Goal: Information Seeking & Learning: Learn about a topic

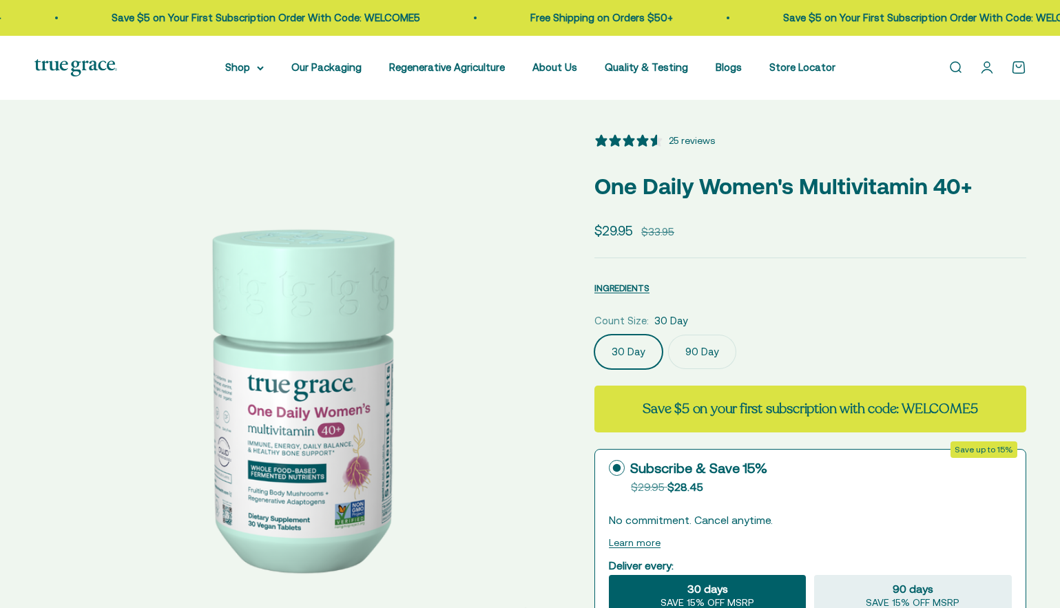
select select "3"
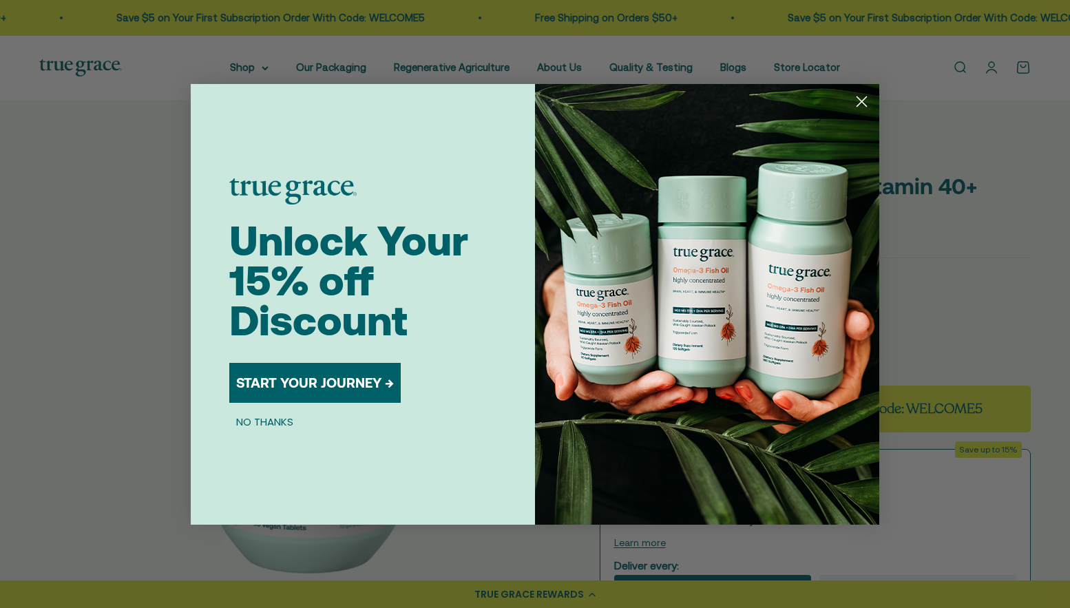
click at [850, 101] on icon "Close dialog" at bounding box center [862, 102] width 24 height 24
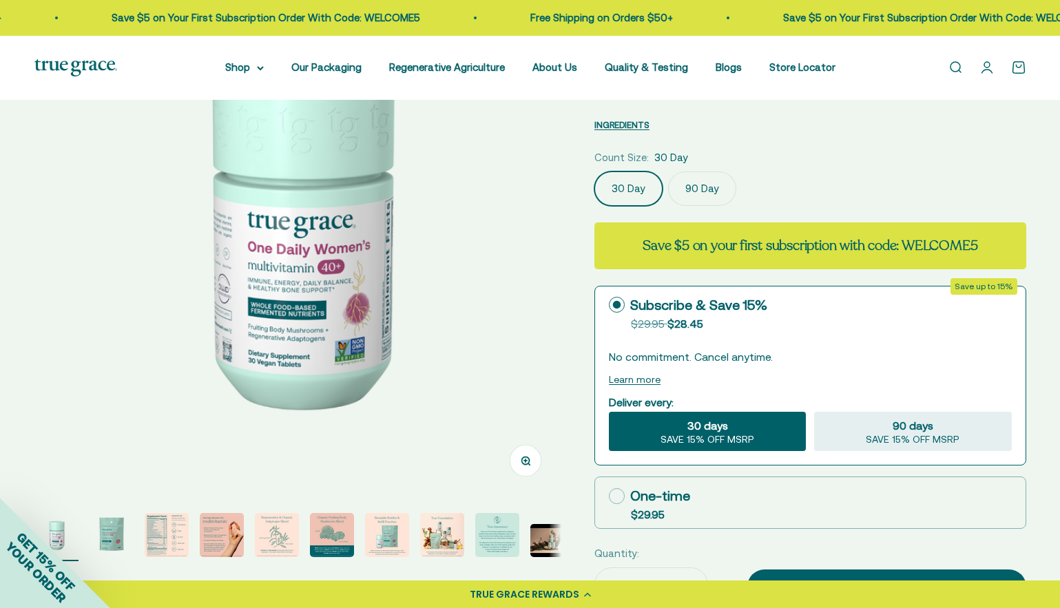
scroll to position [241, 0]
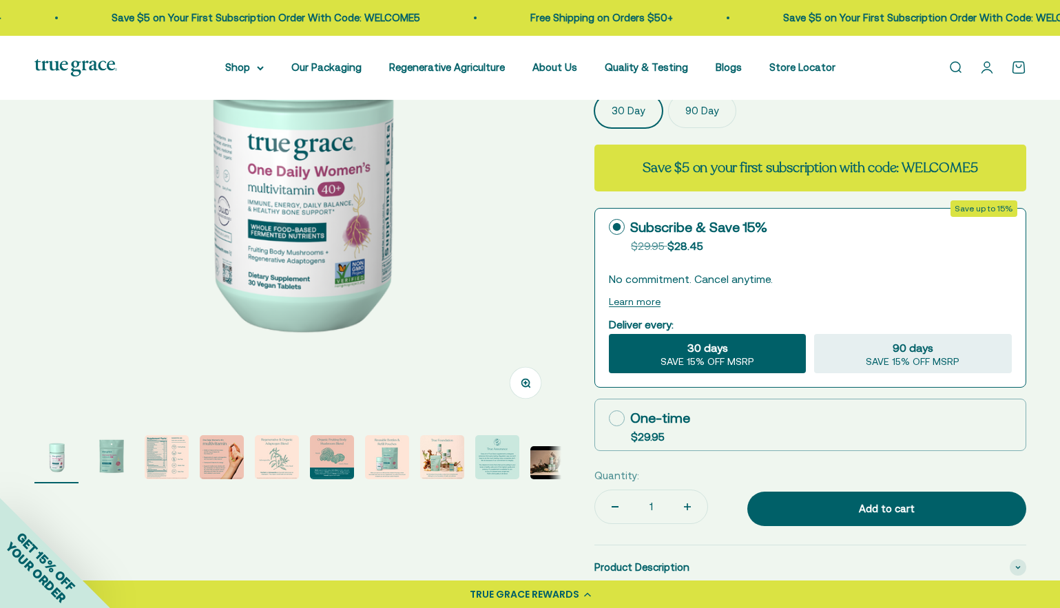
click at [124, 450] on img "Go to item 2" at bounding box center [112, 457] width 44 height 44
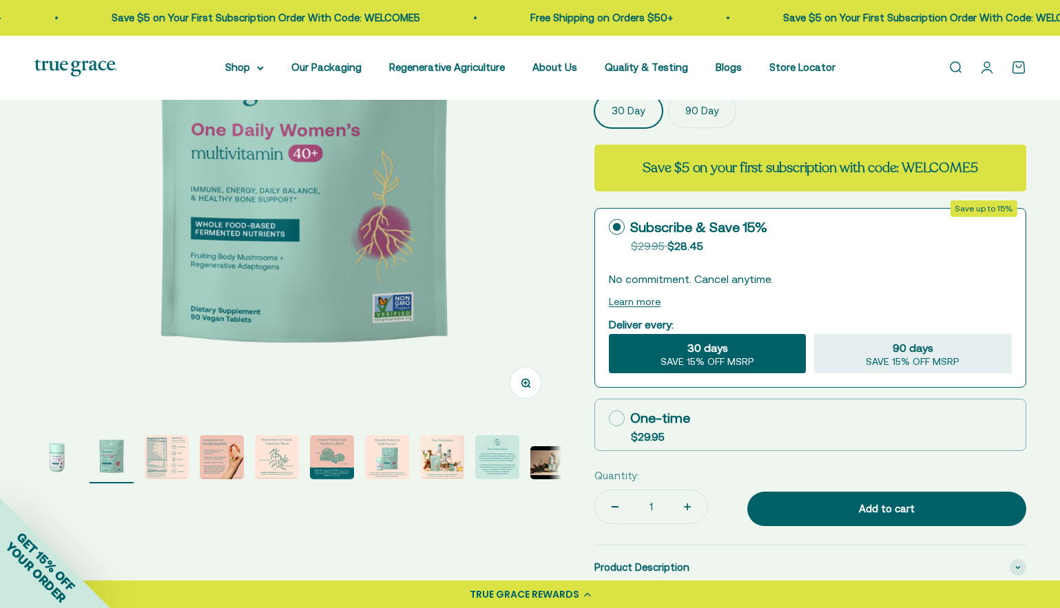
scroll to position [0, 543]
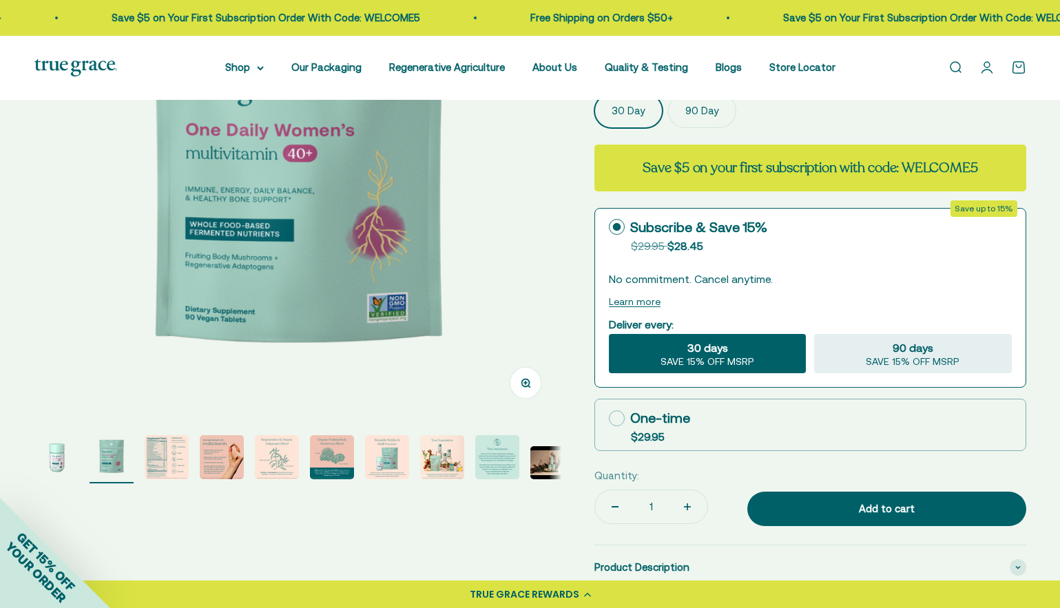
click at [161, 457] on img "Go to item 3" at bounding box center [167, 457] width 44 height 44
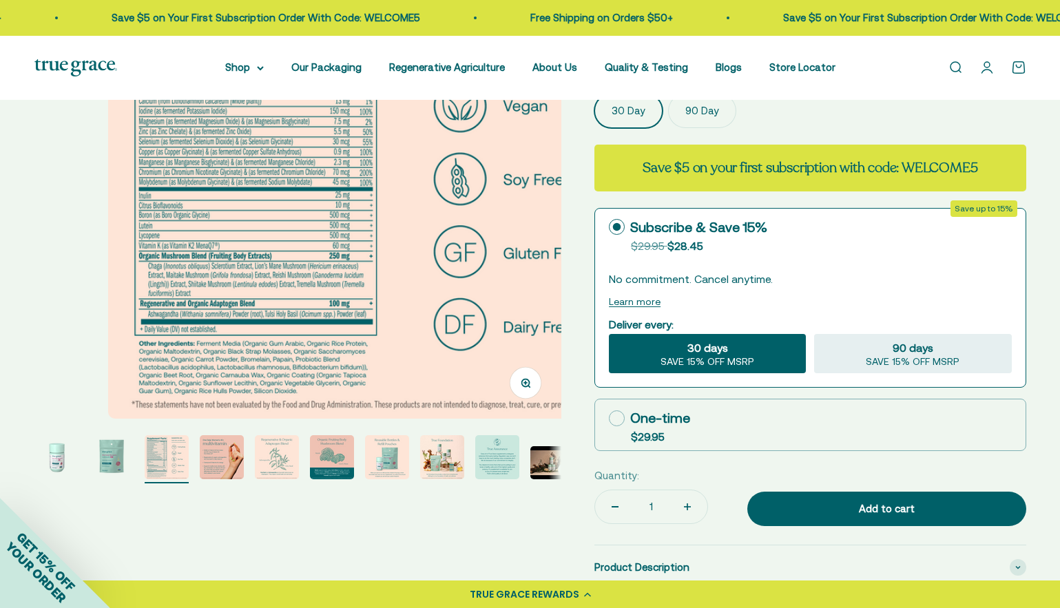
click at [229, 444] on img "Go to item 4" at bounding box center [222, 457] width 44 height 44
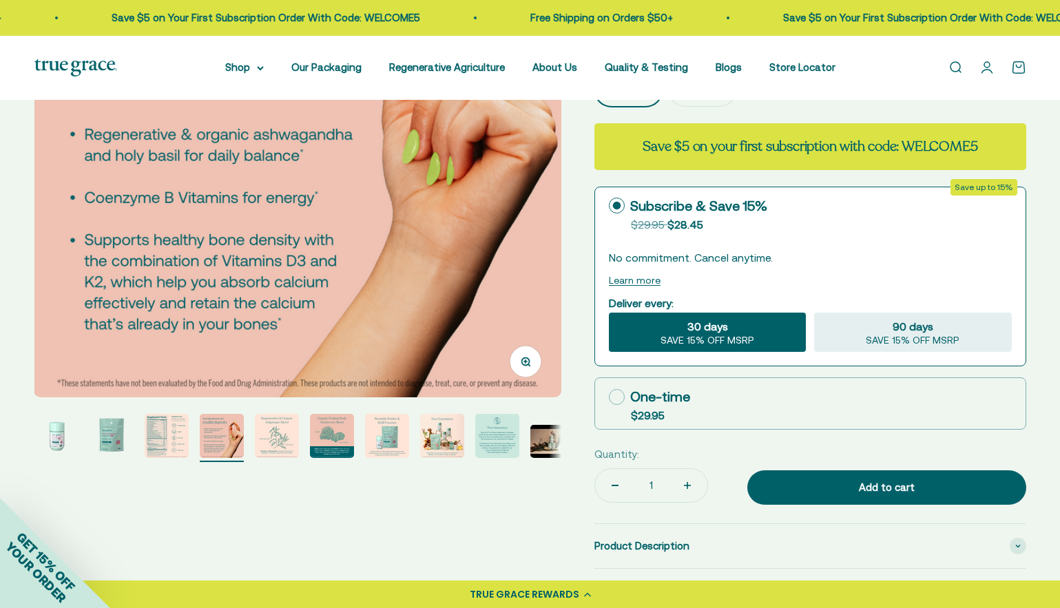
scroll to position [263, 0]
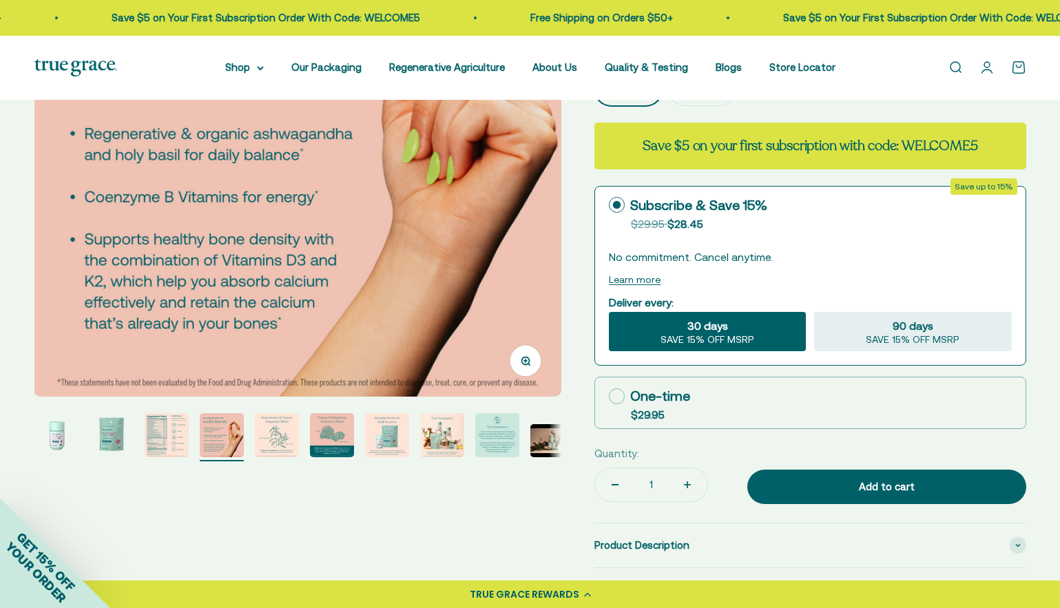
click at [271, 441] on img "Go to item 5" at bounding box center [277, 435] width 44 height 44
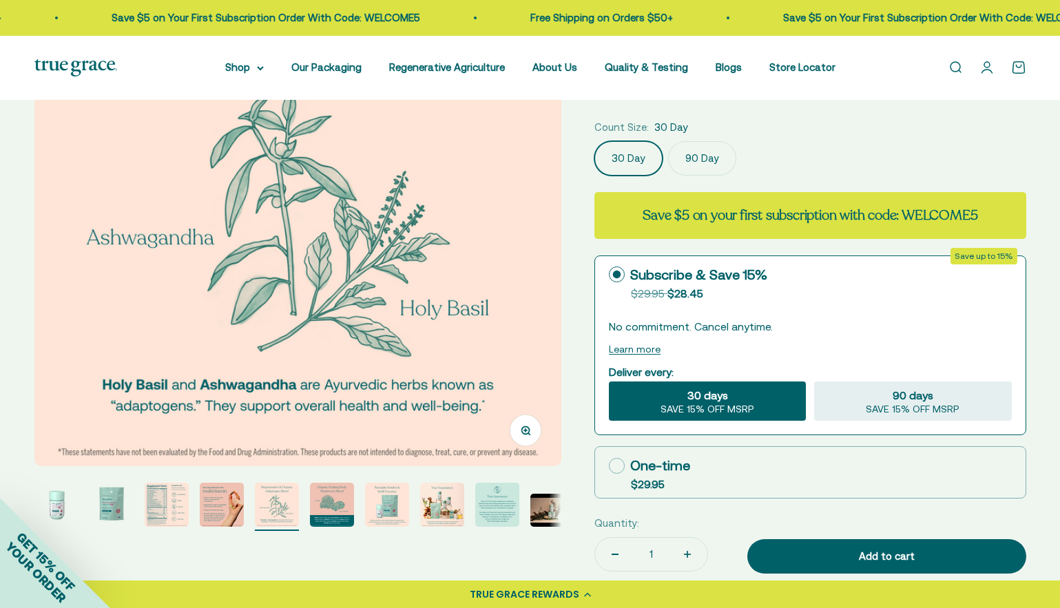
scroll to position [194, 0]
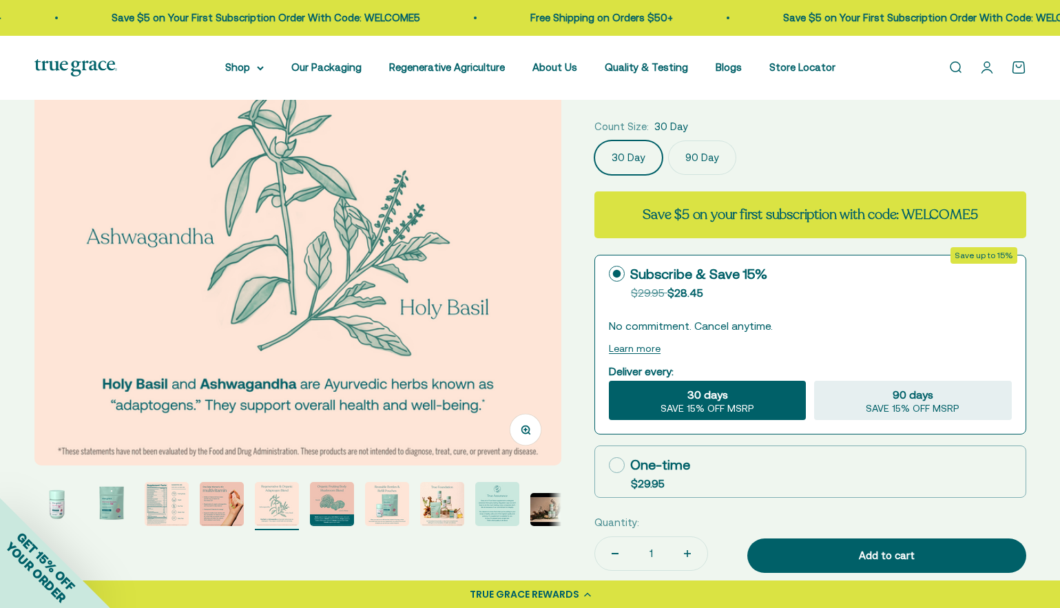
click at [342, 513] on img "Go to item 6" at bounding box center [332, 504] width 44 height 44
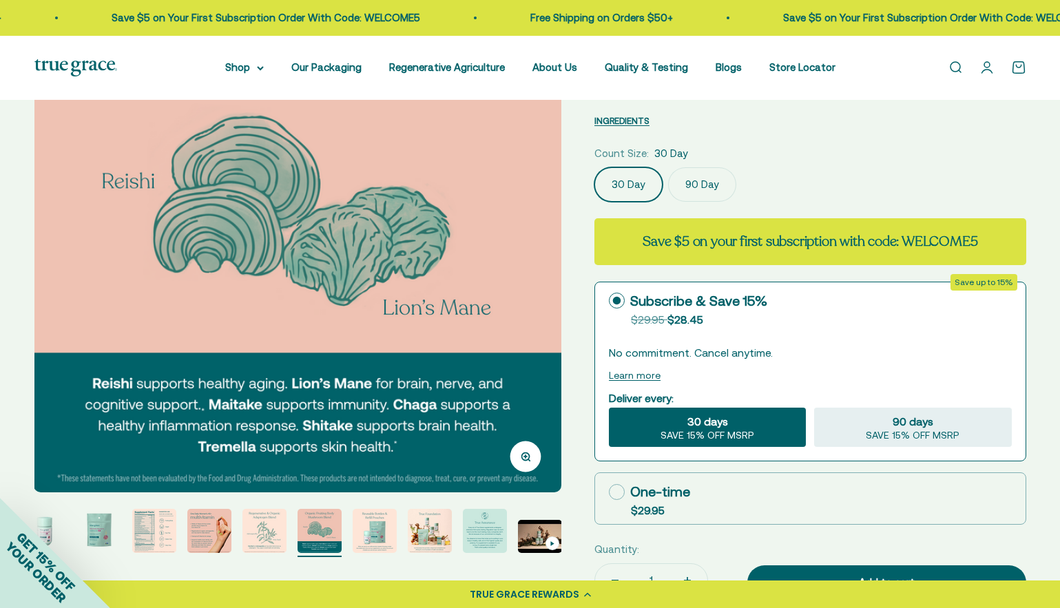
scroll to position [166, 0]
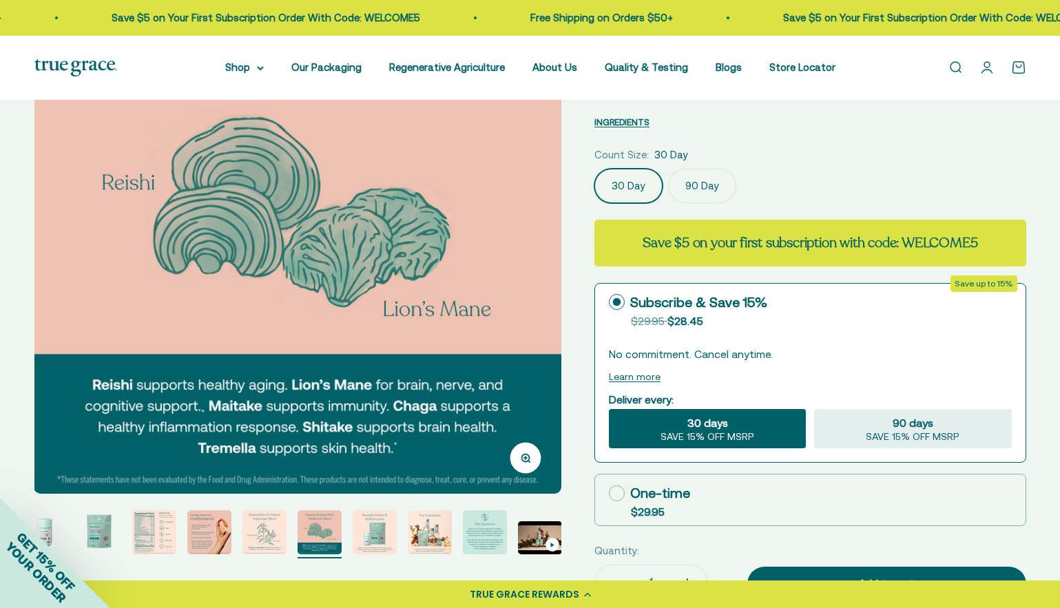
click at [387, 539] on img "Go to item 7" at bounding box center [375, 532] width 44 height 44
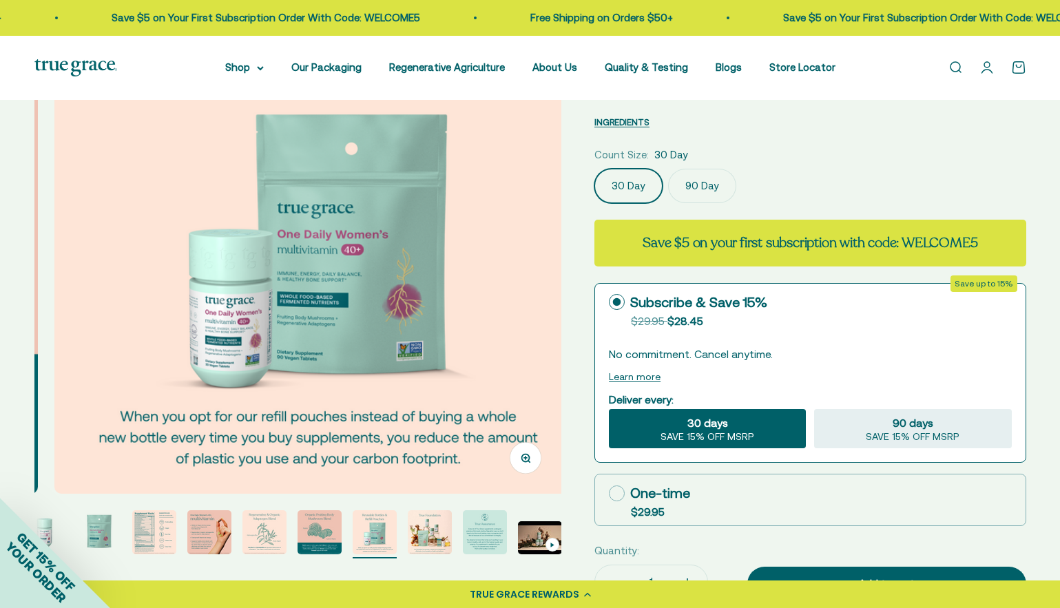
scroll to position [0, 3263]
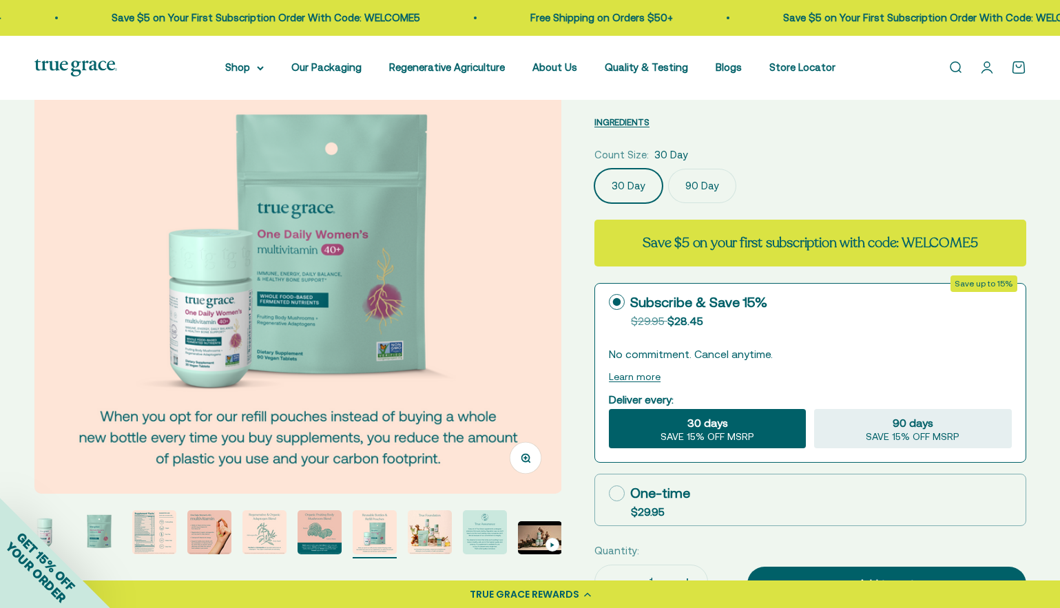
click at [424, 530] on img "Go to item 8" at bounding box center [430, 532] width 44 height 44
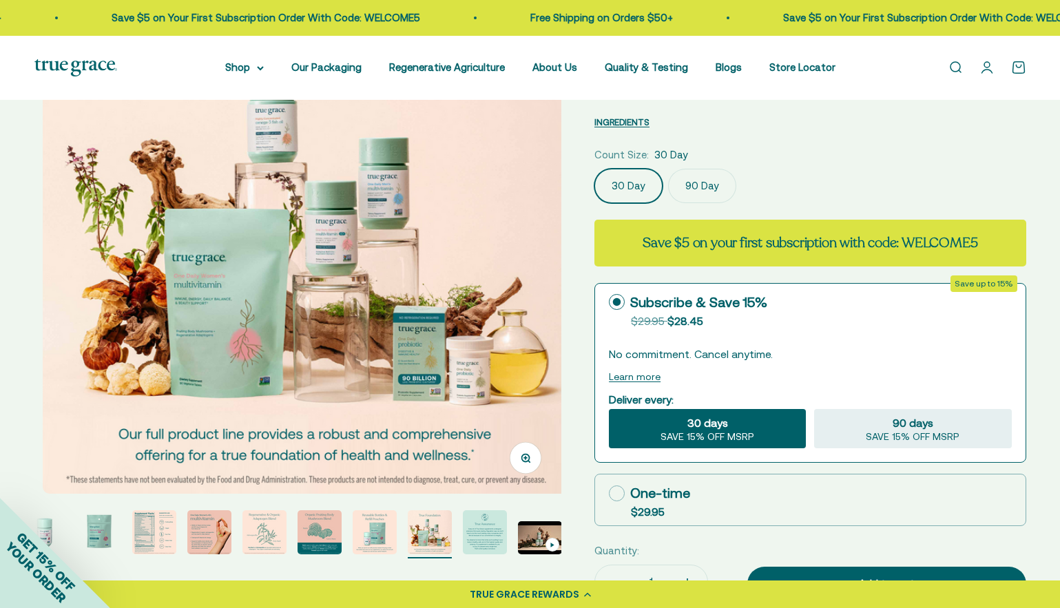
scroll to position [0, 3807]
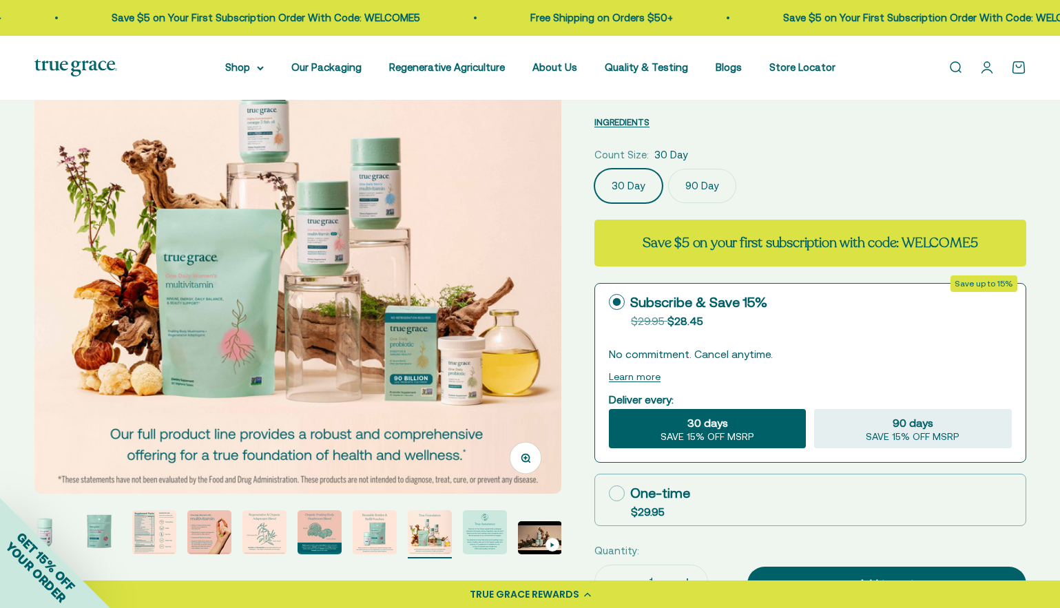
click at [498, 535] on img "Go to item 9" at bounding box center [485, 532] width 44 height 44
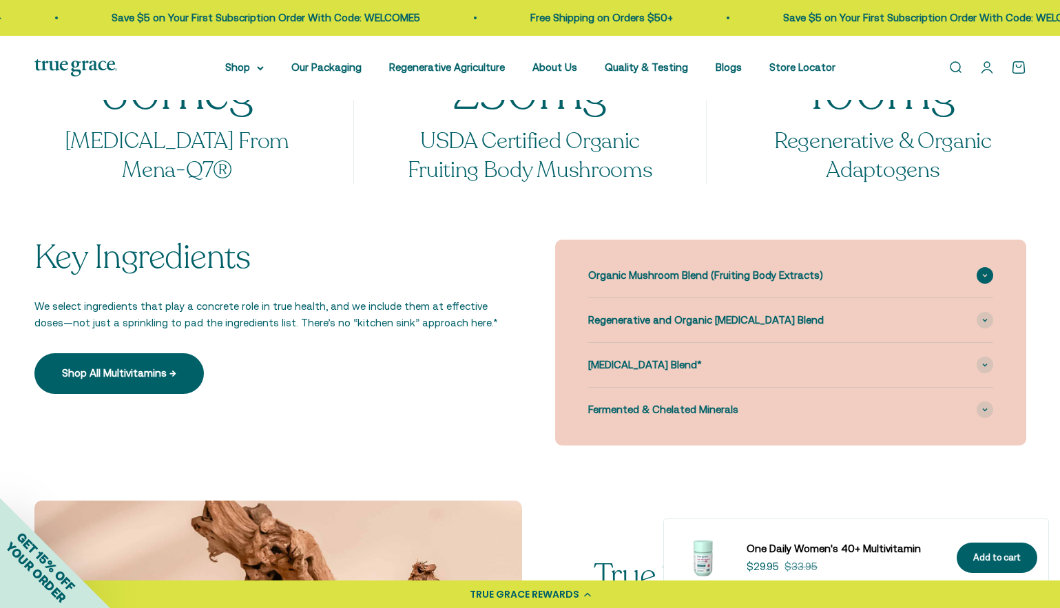
scroll to position [1207, 0]
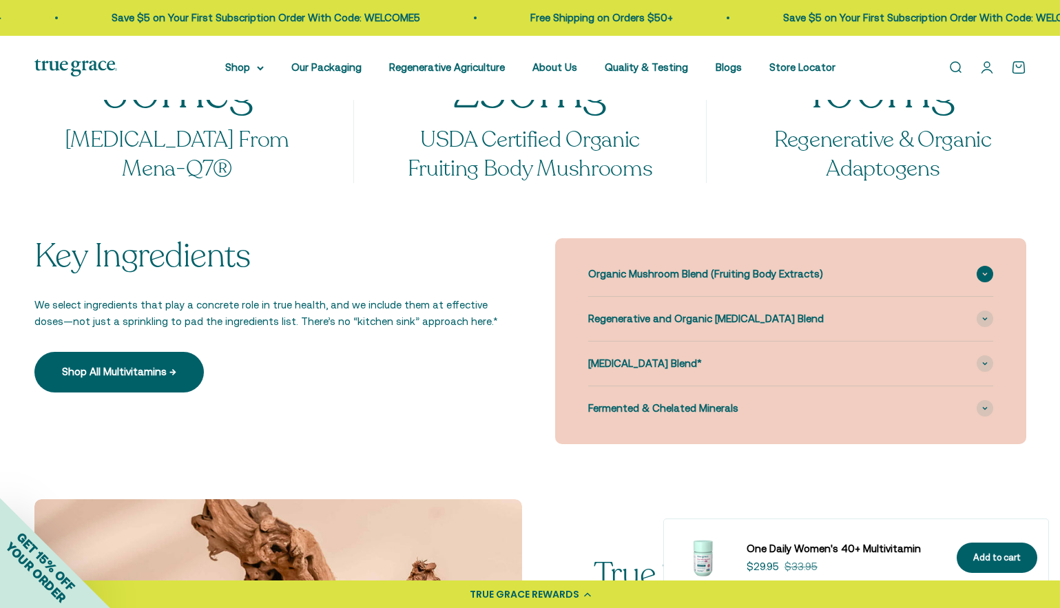
click at [664, 273] on span "Organic Mushroom Blend (Fruiting Body Extracts)" at bounding box center [705, 274] width 235 height 17
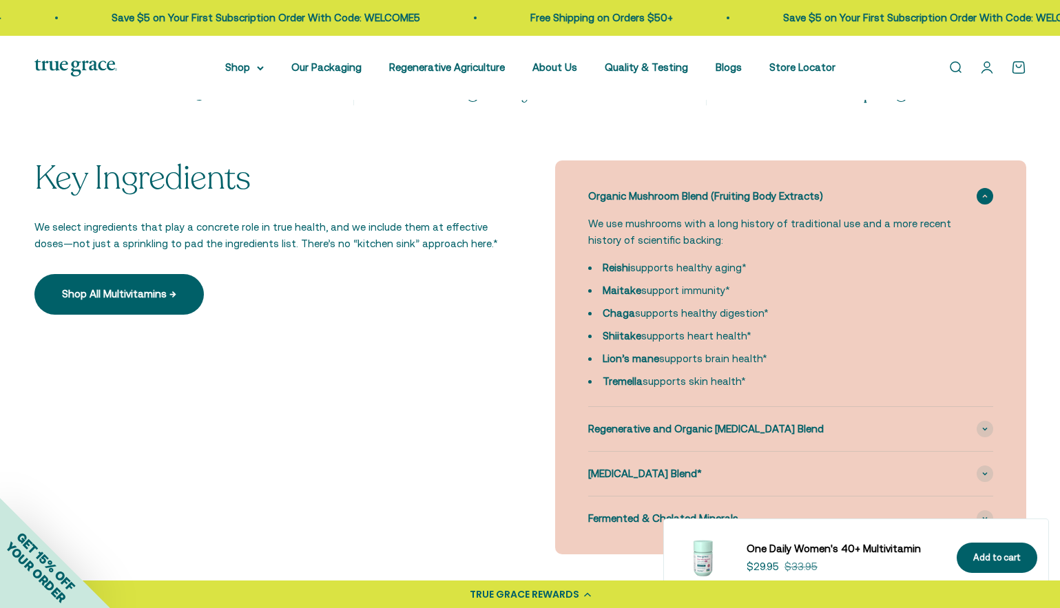
scroll to position [1294, 0]
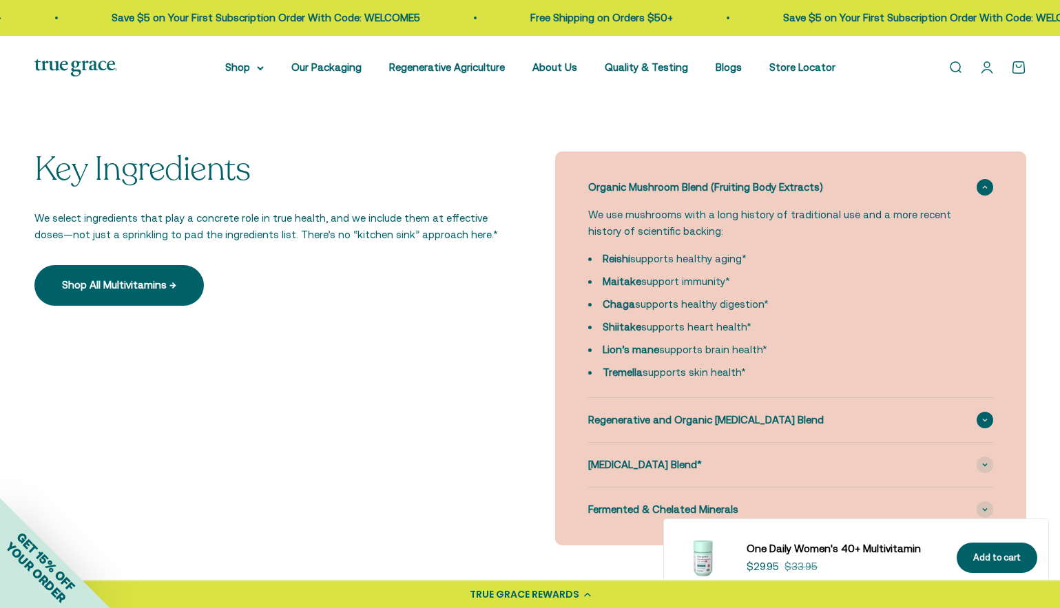
click at [742, 424] on span "Regenerative and Organic Adaptogen Blend" at bounding box center [706, 420] width 236 height 17
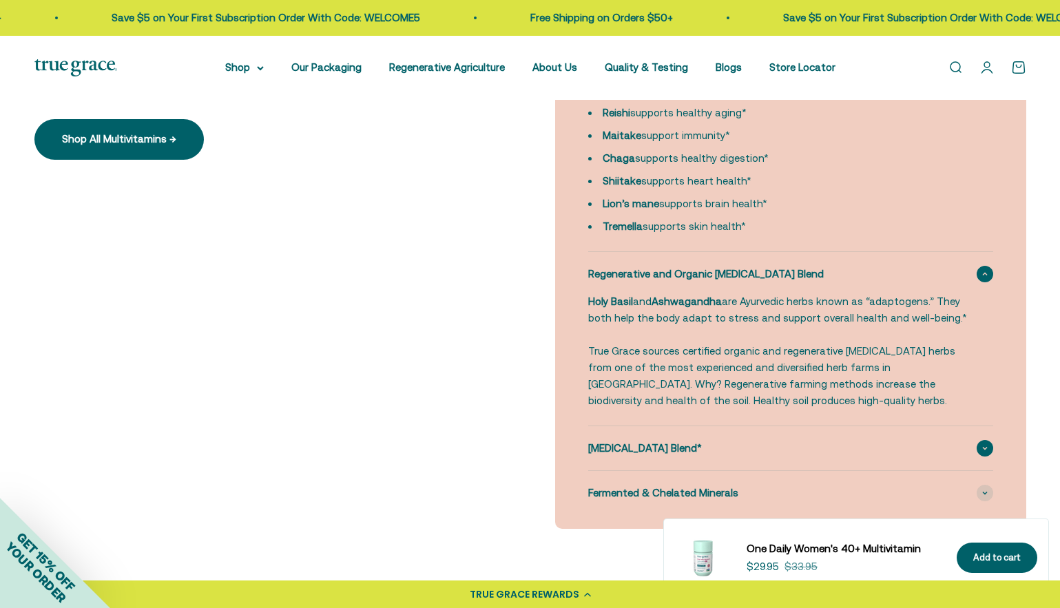
click at [730, 442] on div "Bone Health Blend*" at bounding box center [790, 448] width 405 height 44
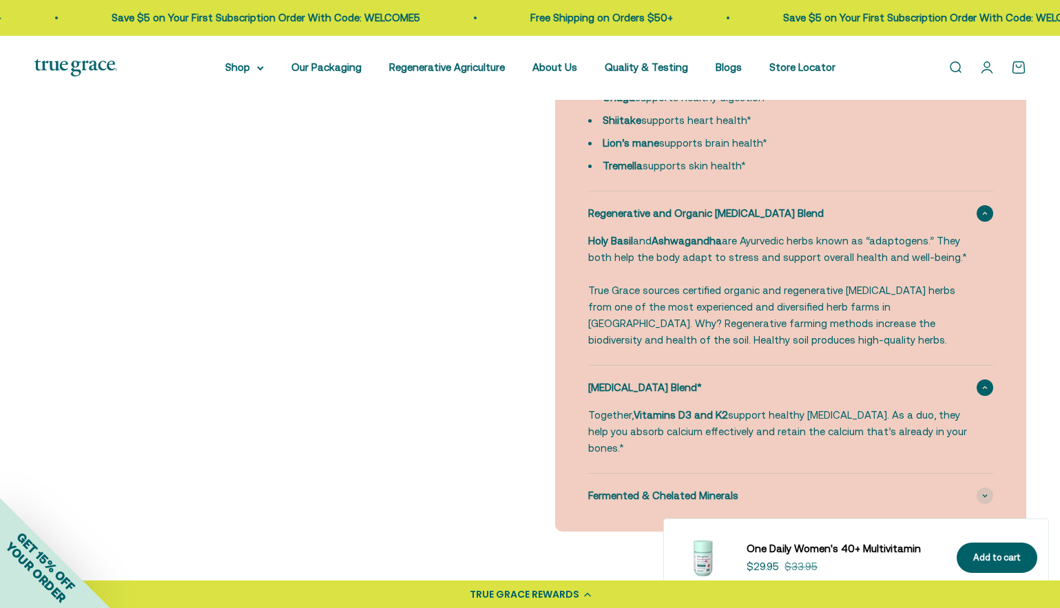
scroll to position [1557, 0]
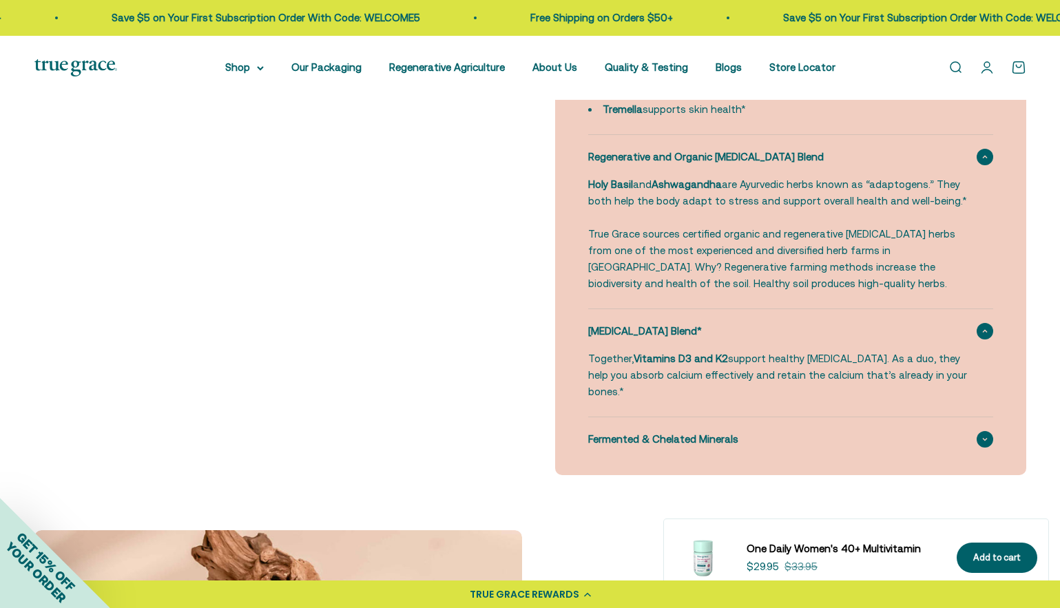
click at [730, 431] on span "Fermented & Chelated Minerals" at bounding box center [663, 439] width 150 height 17
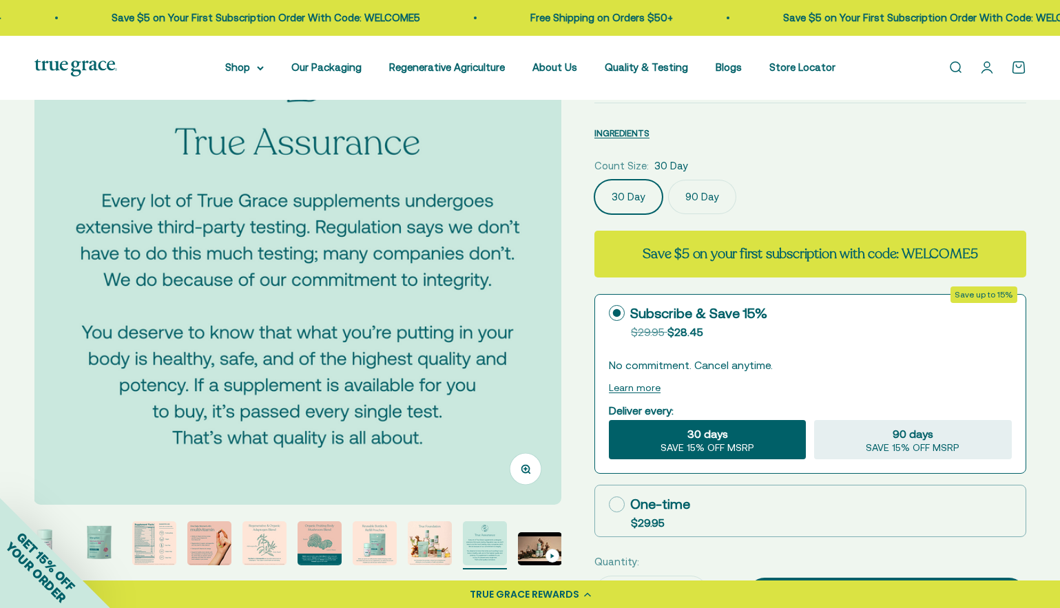
scroll to position [0, 0]
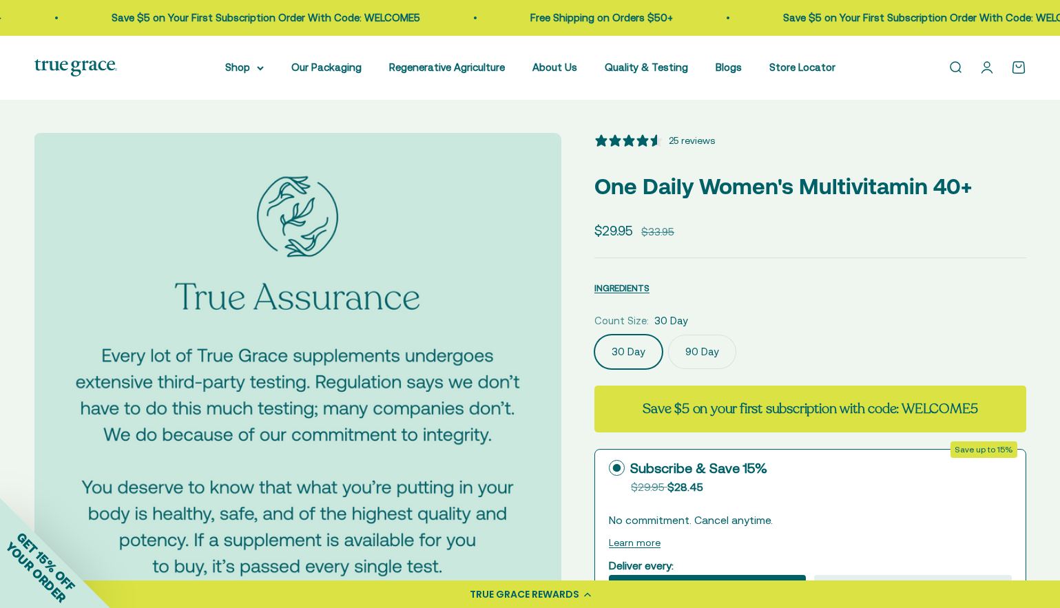
click at [692, 142] on div "25 reviews" at bounding box center [692, 140] width 46 height 15
click at [610, 283] on span "INGREDIENTS" at bounding box center [621, 288] width 55 height 10
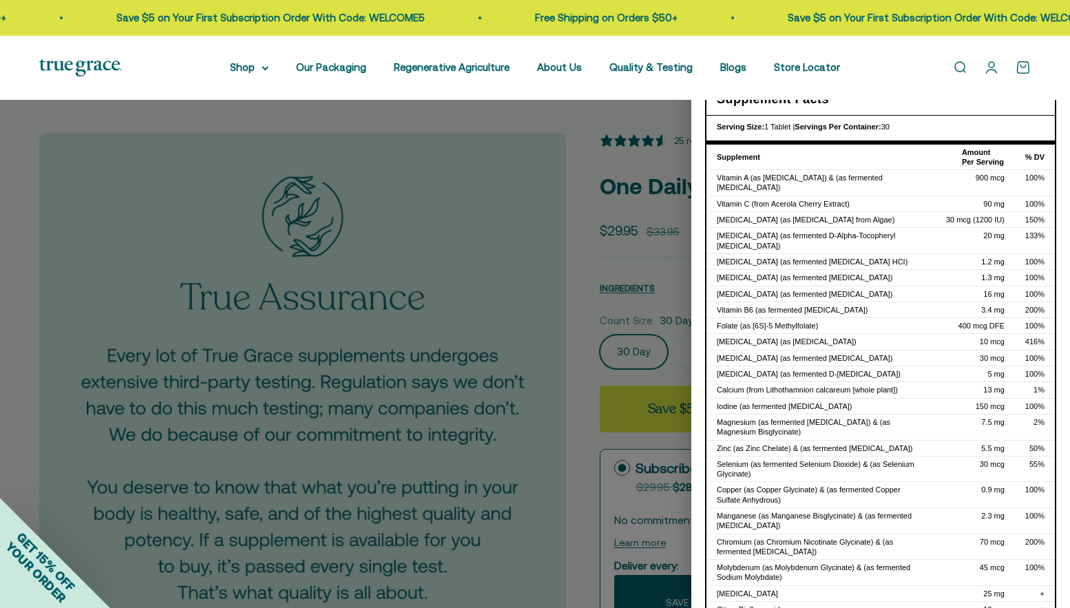
click at [400, 149] on div at bounding box center [535, 304] width 1070 height 608
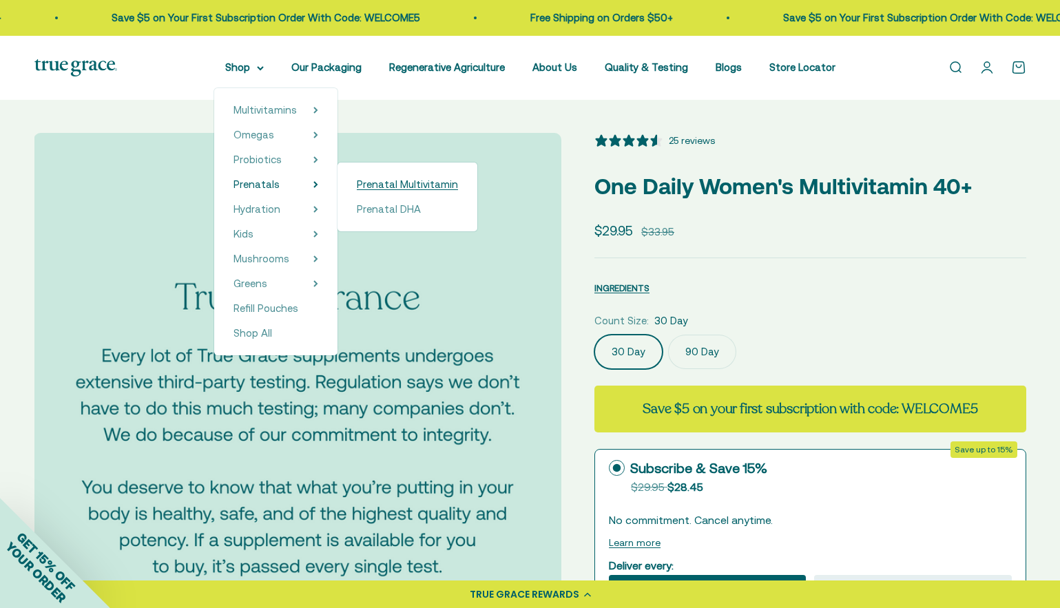
click at [402, 182] on span "Prenatal Multivitamin" at bounding box center [407, 184] width 101 height 12
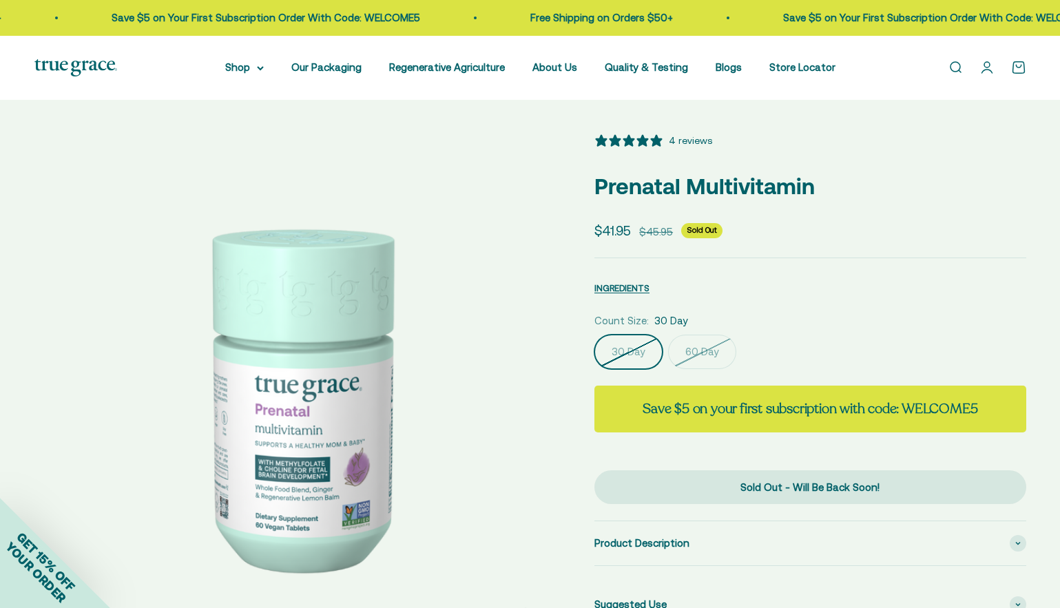
select select "3"
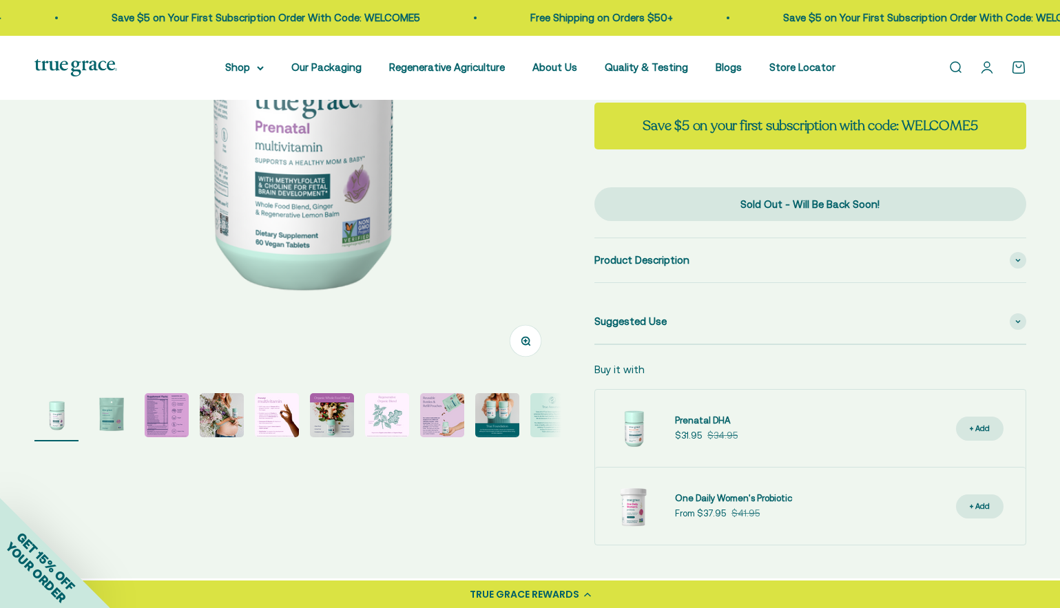
scroll to position [292, 0]
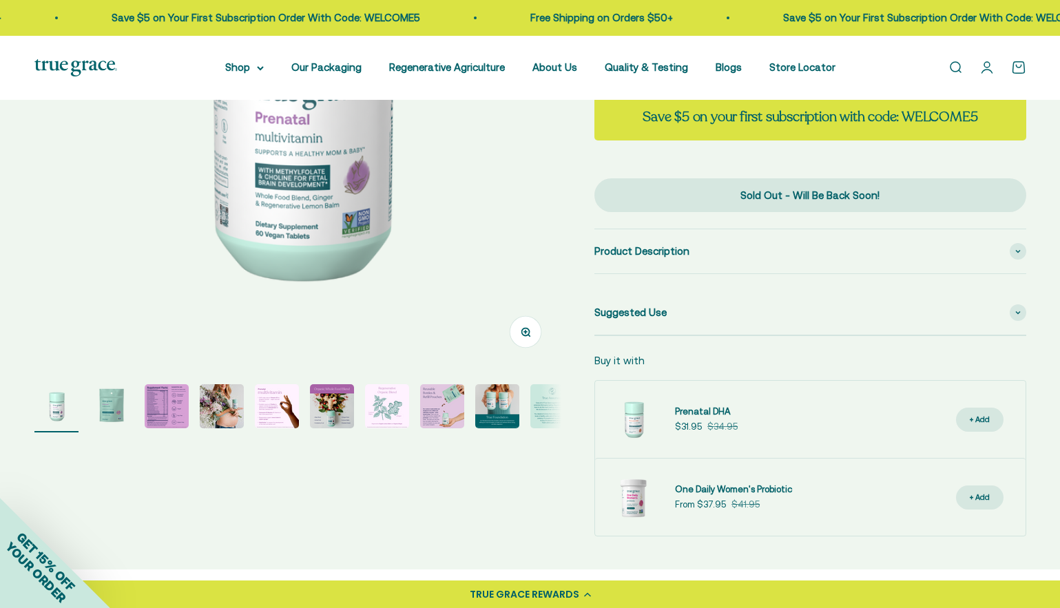
click at [226, 399] on img "Go to item 4" at bounding box center [222, 406] width 44 height 44
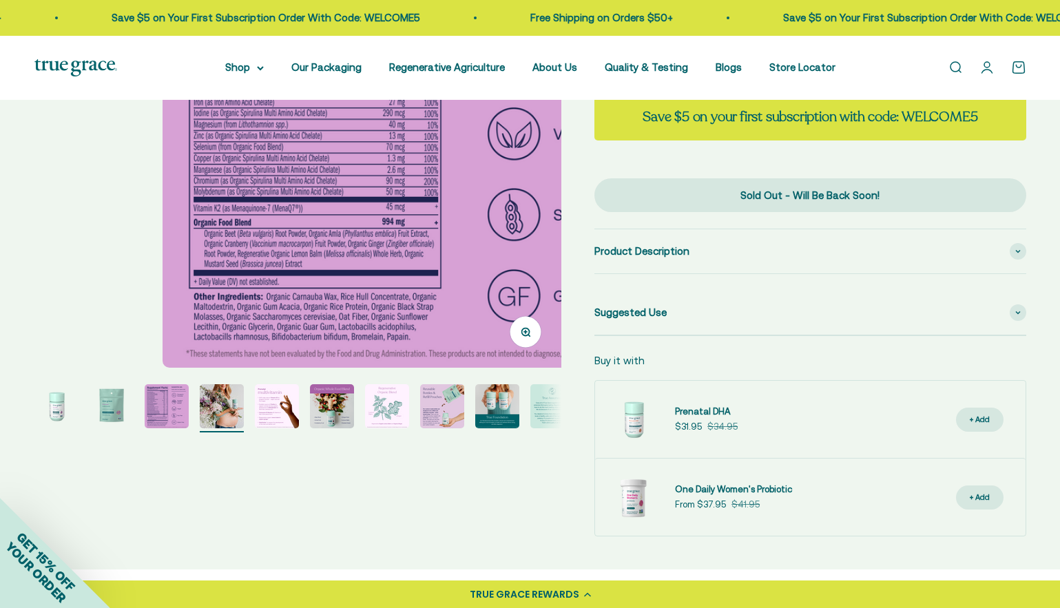
click at [278, 403] on img "Go to item 5" at bounding box center [277, 406] width 44 height 44
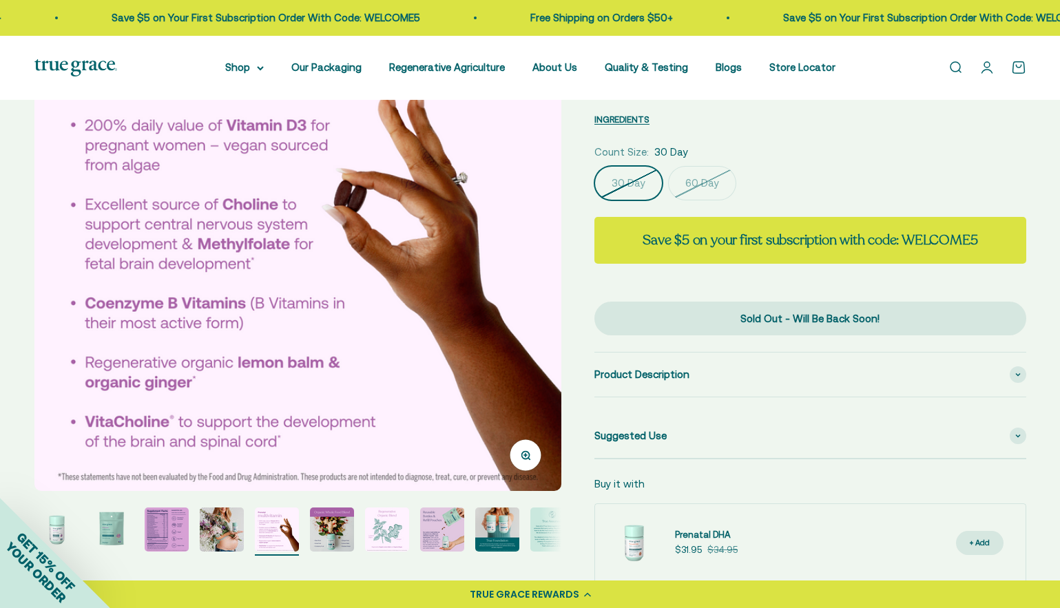
scroll to position [169, 0]
click at [338, 537] on img "Go to item 6" at bounding box center [332, 529] width 44 height 44
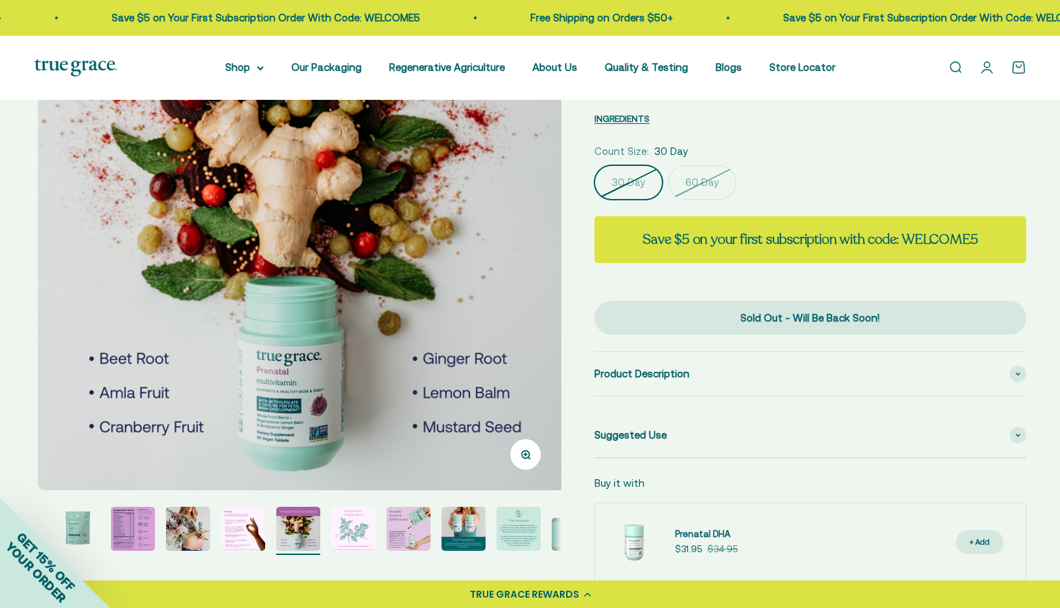
scroll to position [0, 2719]
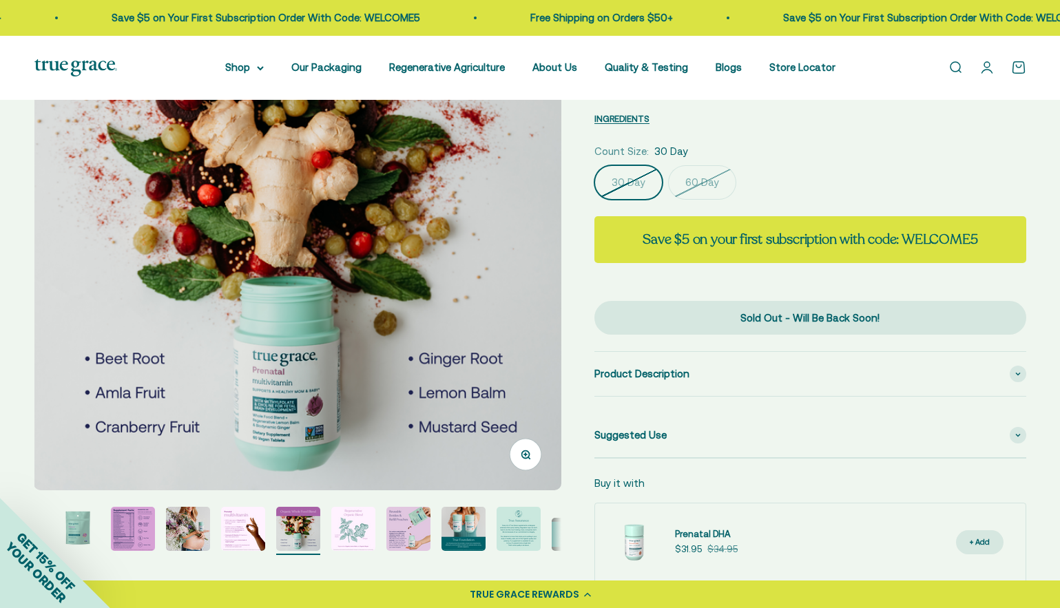
click at [352, 534] on img "Go to item 7" at bounding box center [353, 529] width 44 height 44
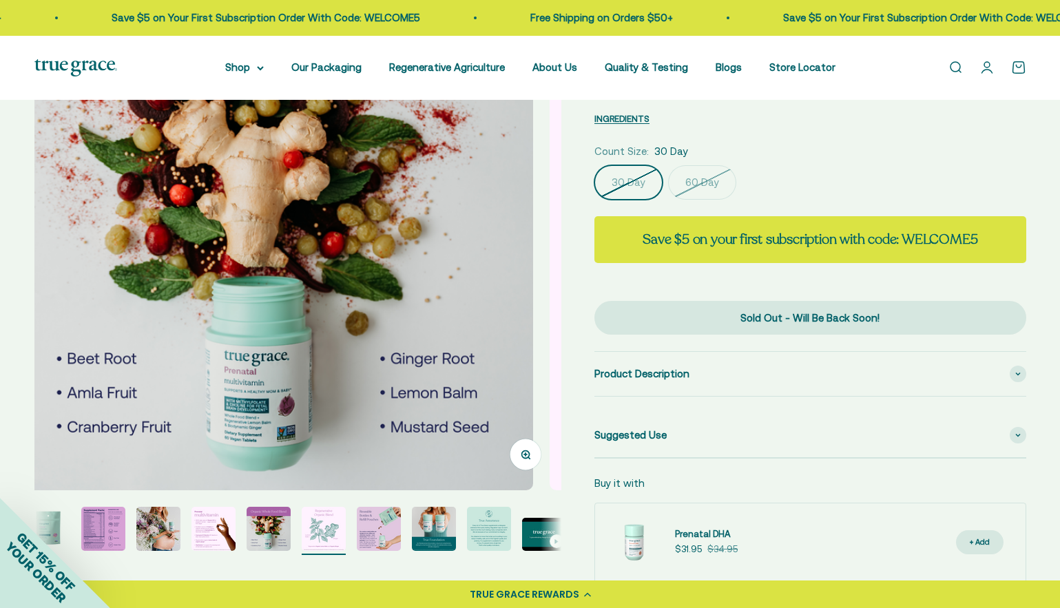
scroll to position [0, 68]
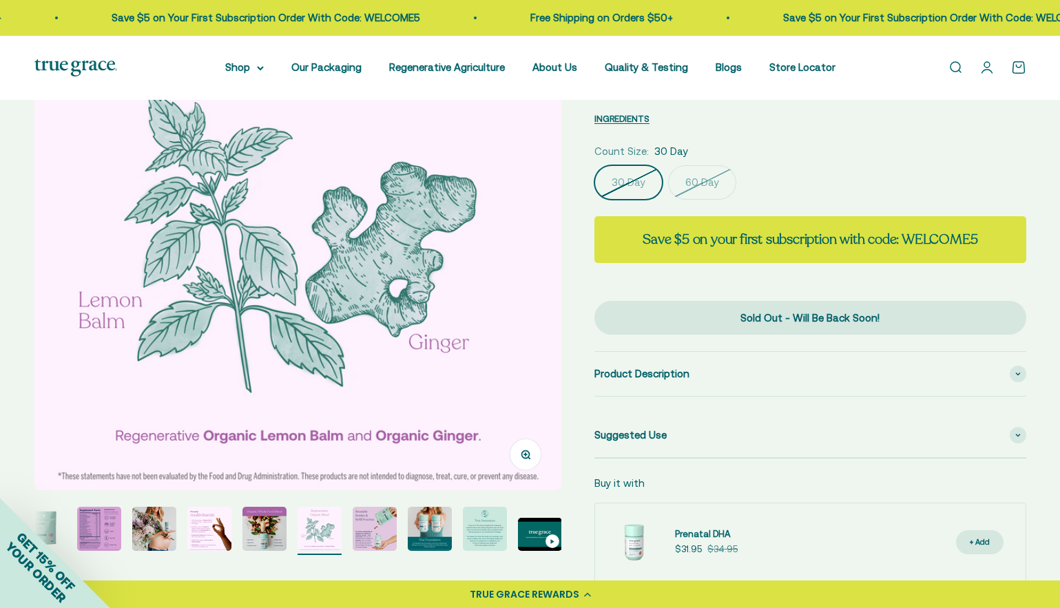
click at [253, 523] on img "Go to item 6" at bounding box center [264, 529] width 44 height 44
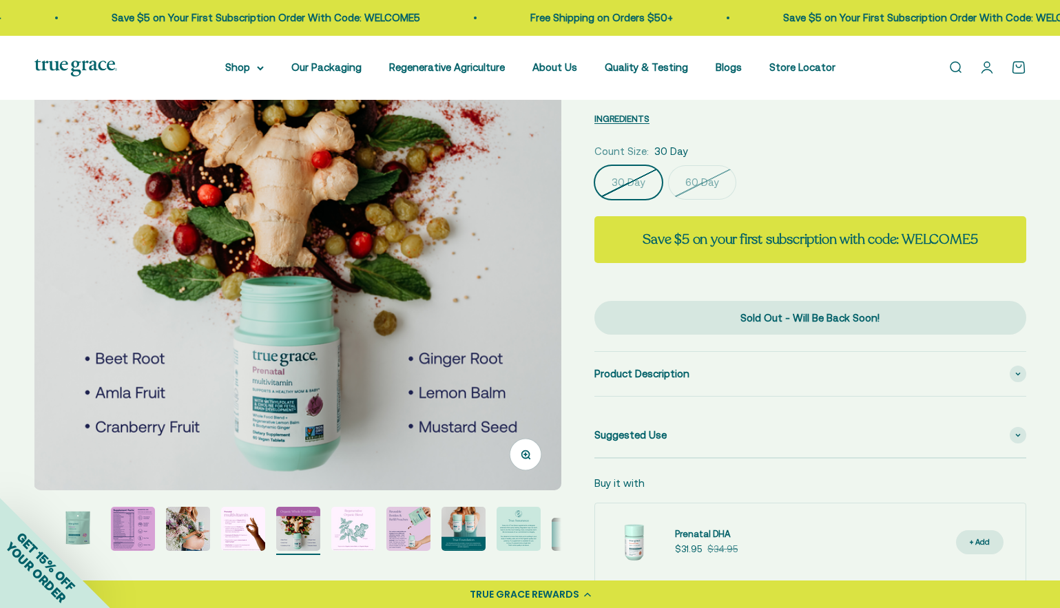
click at [235, 519] on img "Go to item 5" at bounding box center [243, 529] width 44 height 44
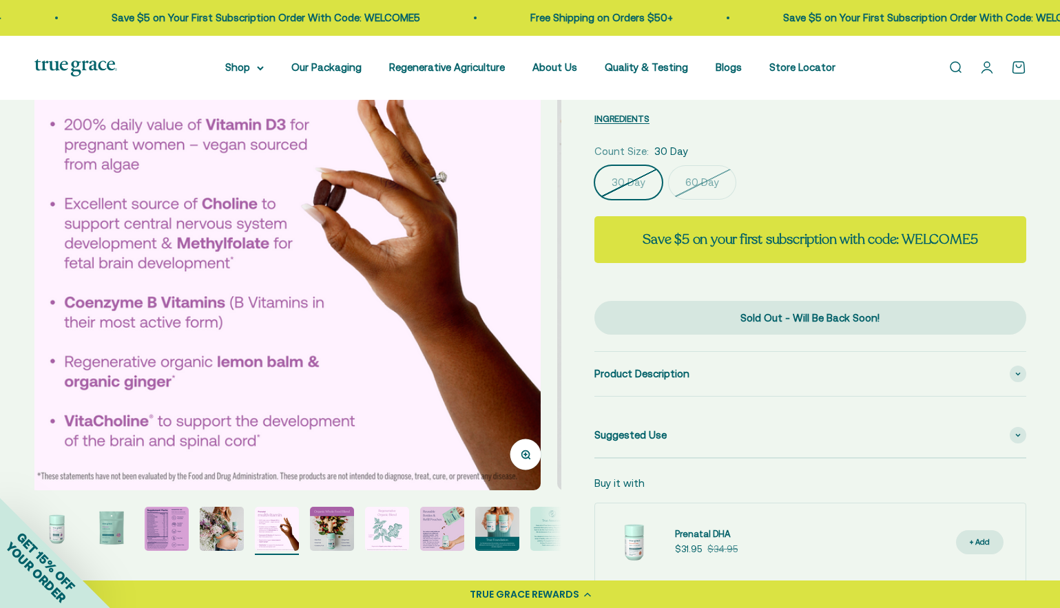
scroll to position [0, 2175]
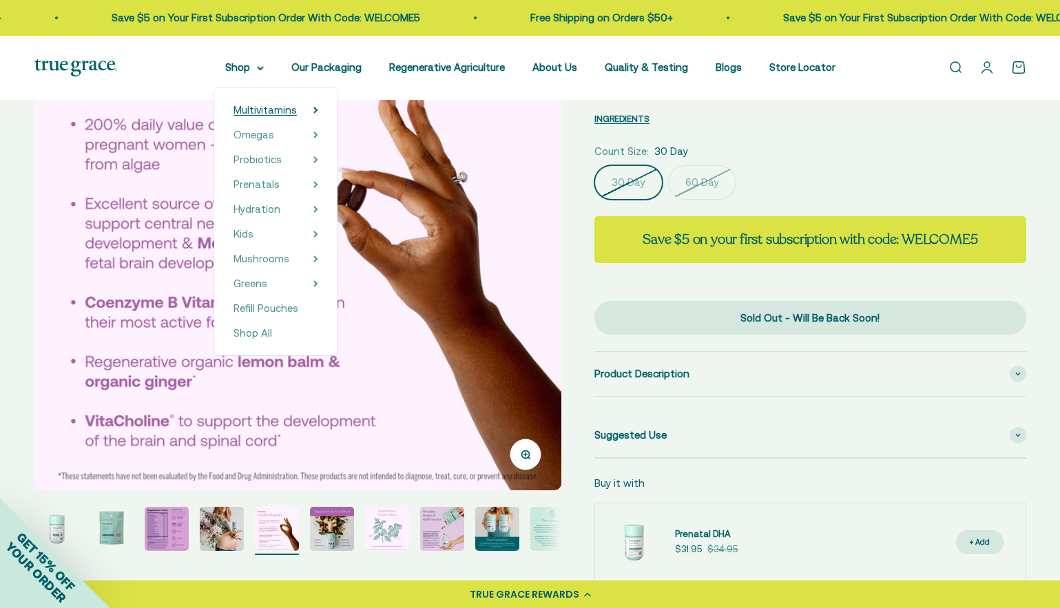
click at [263, 105] on span "Multivitamins" at bounding box center [265, 110] width 63 height 12
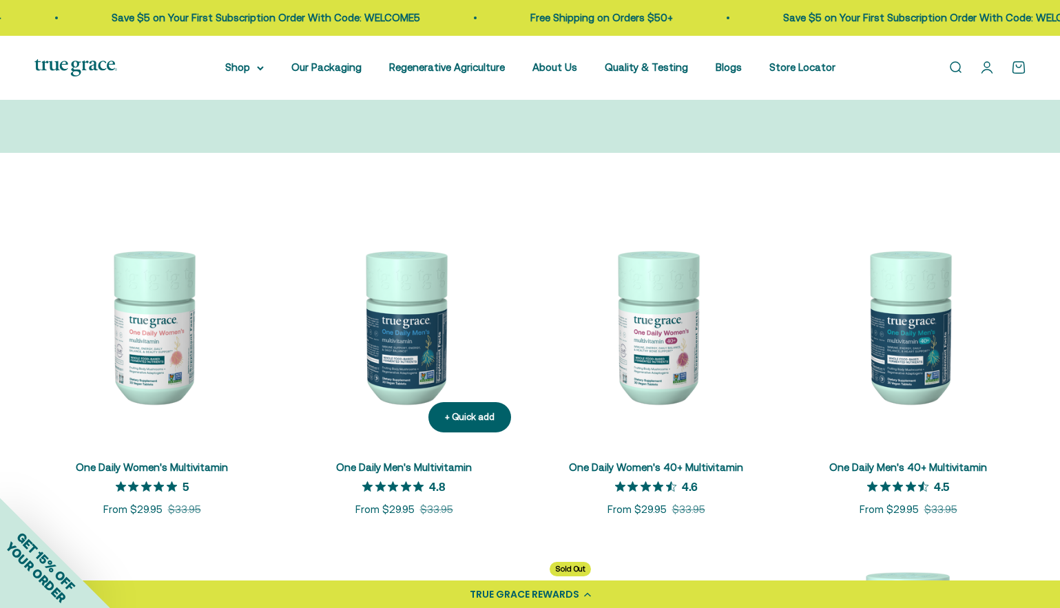
scroll to position [163, 0]
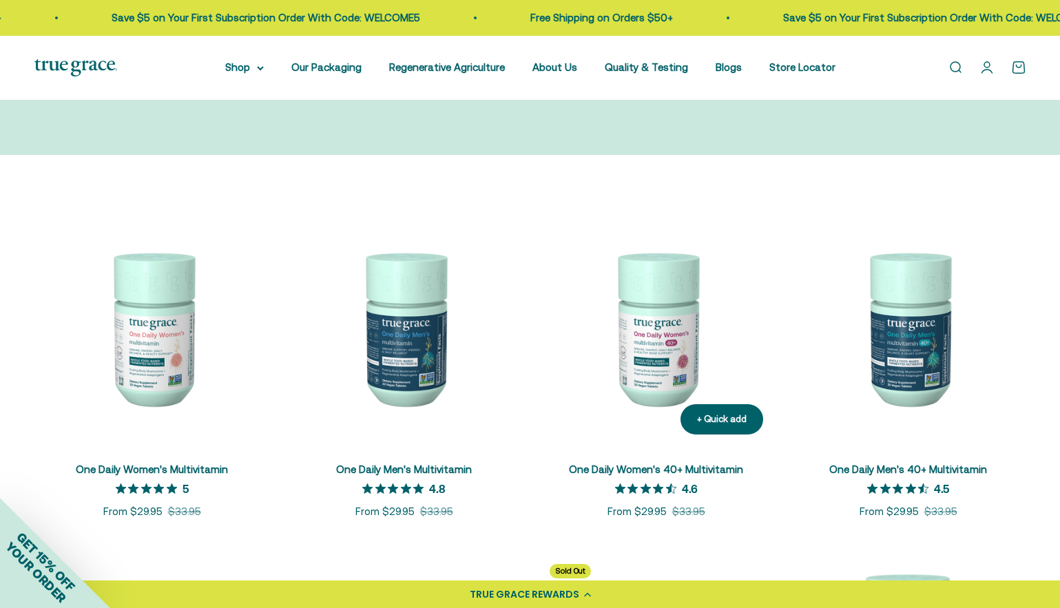
click at [689, 347] on img at bounding box center [657, 328] width 236 height 236
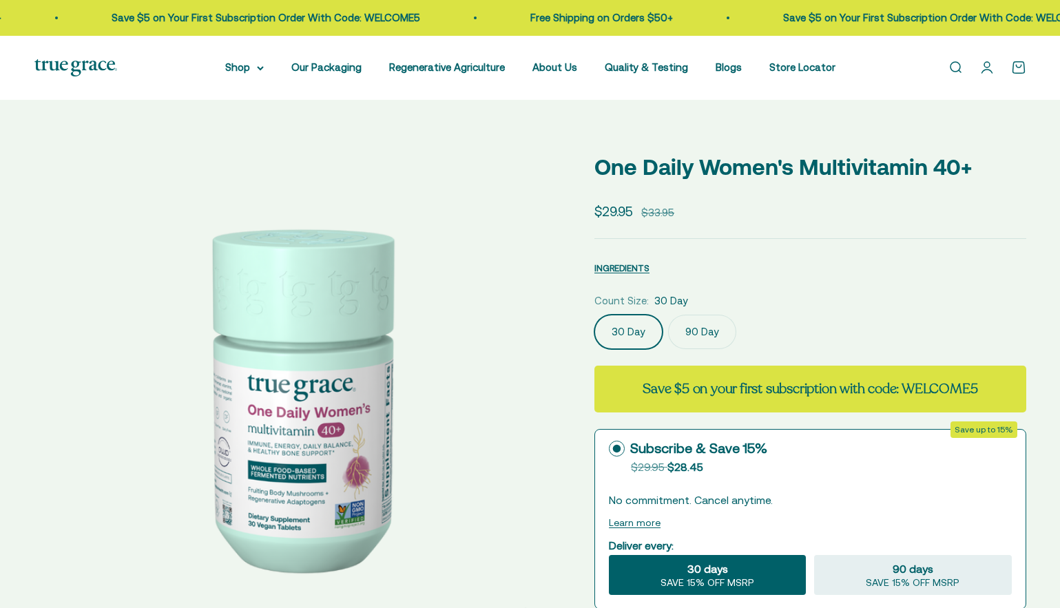
select select "3"
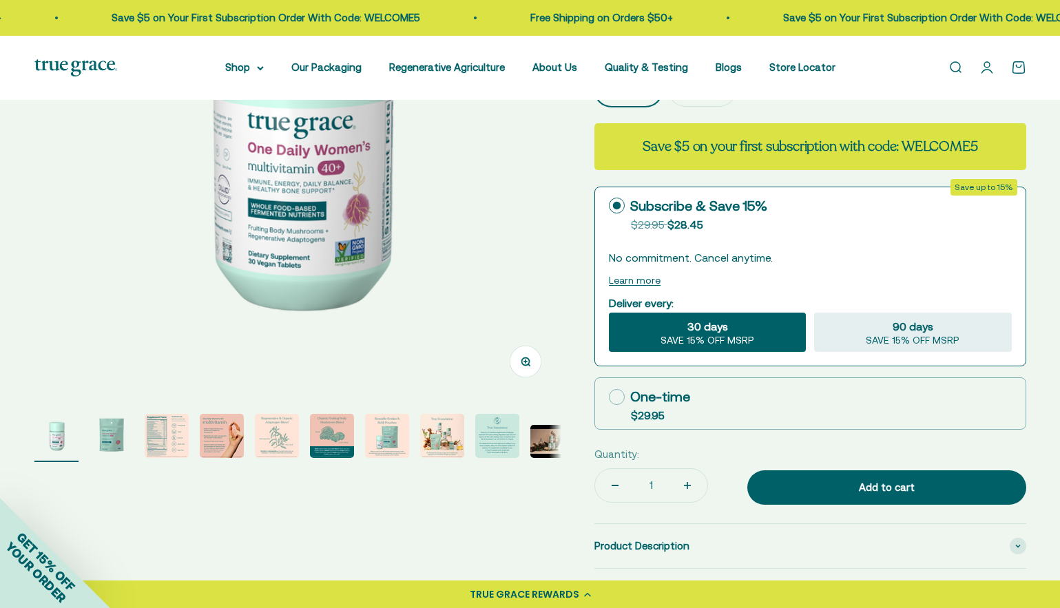
scroll to position [260, 0]
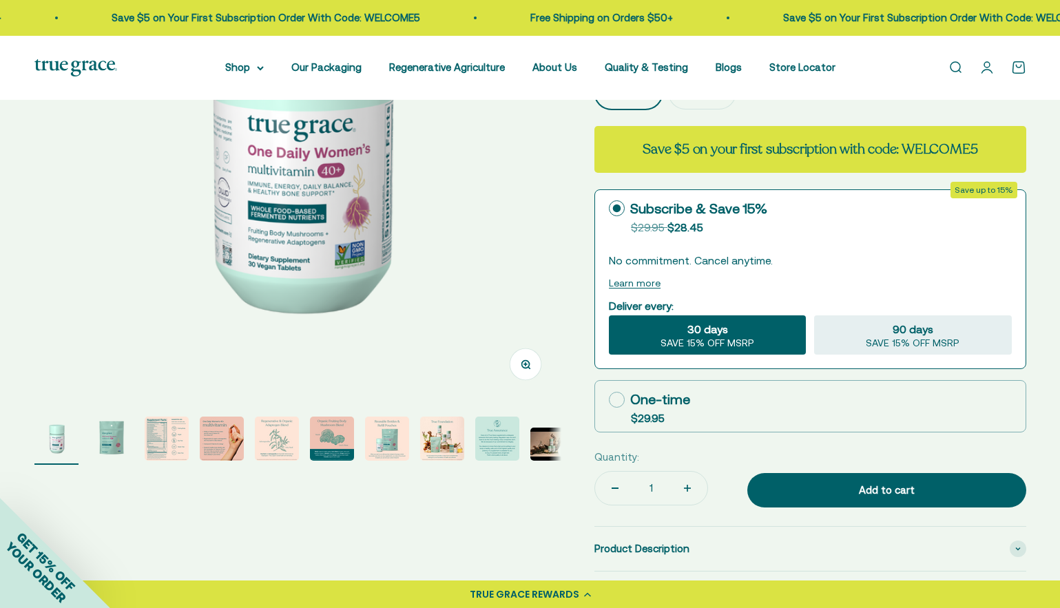
click at [216, 435] on img "Go to item 4" at bounding box center [222, 439] width 44 height 44
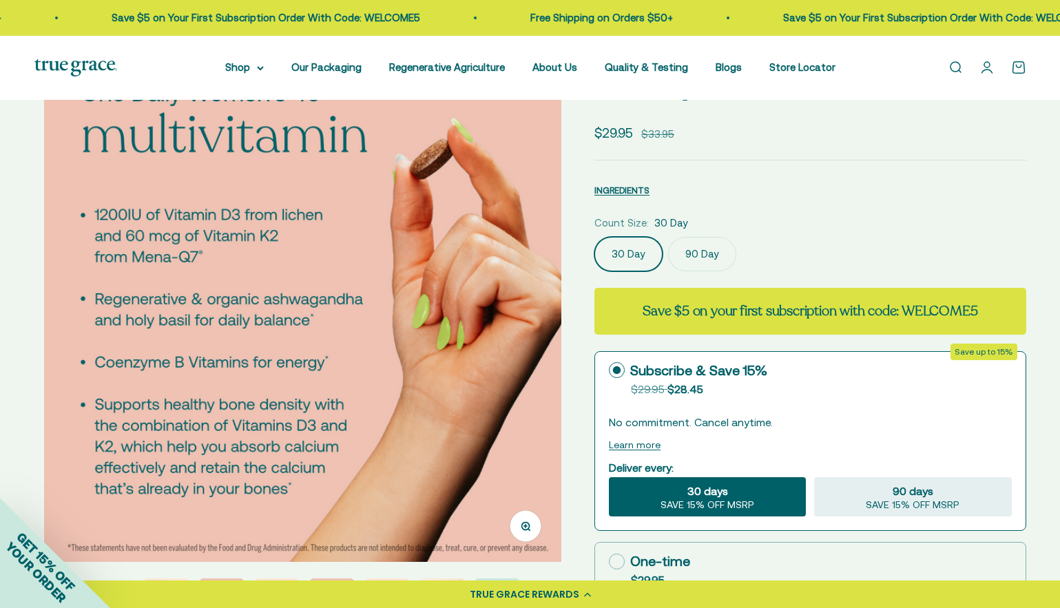
scroll to position [0, 1632]
